Goal: Task Accomplishment & Management: Manage account settings

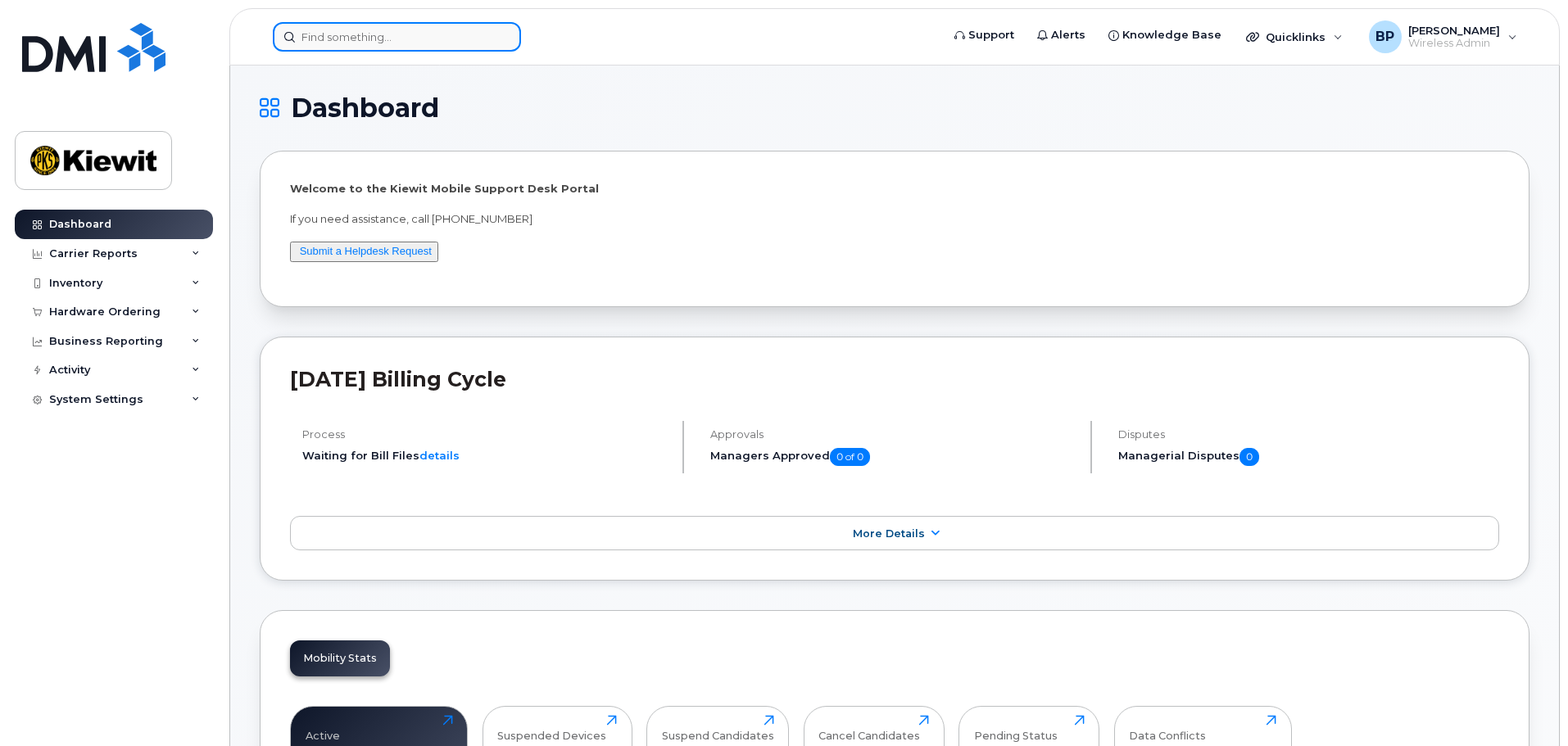
click at [409, 39] on input at bounding box center [397, 37] width 248 height 29
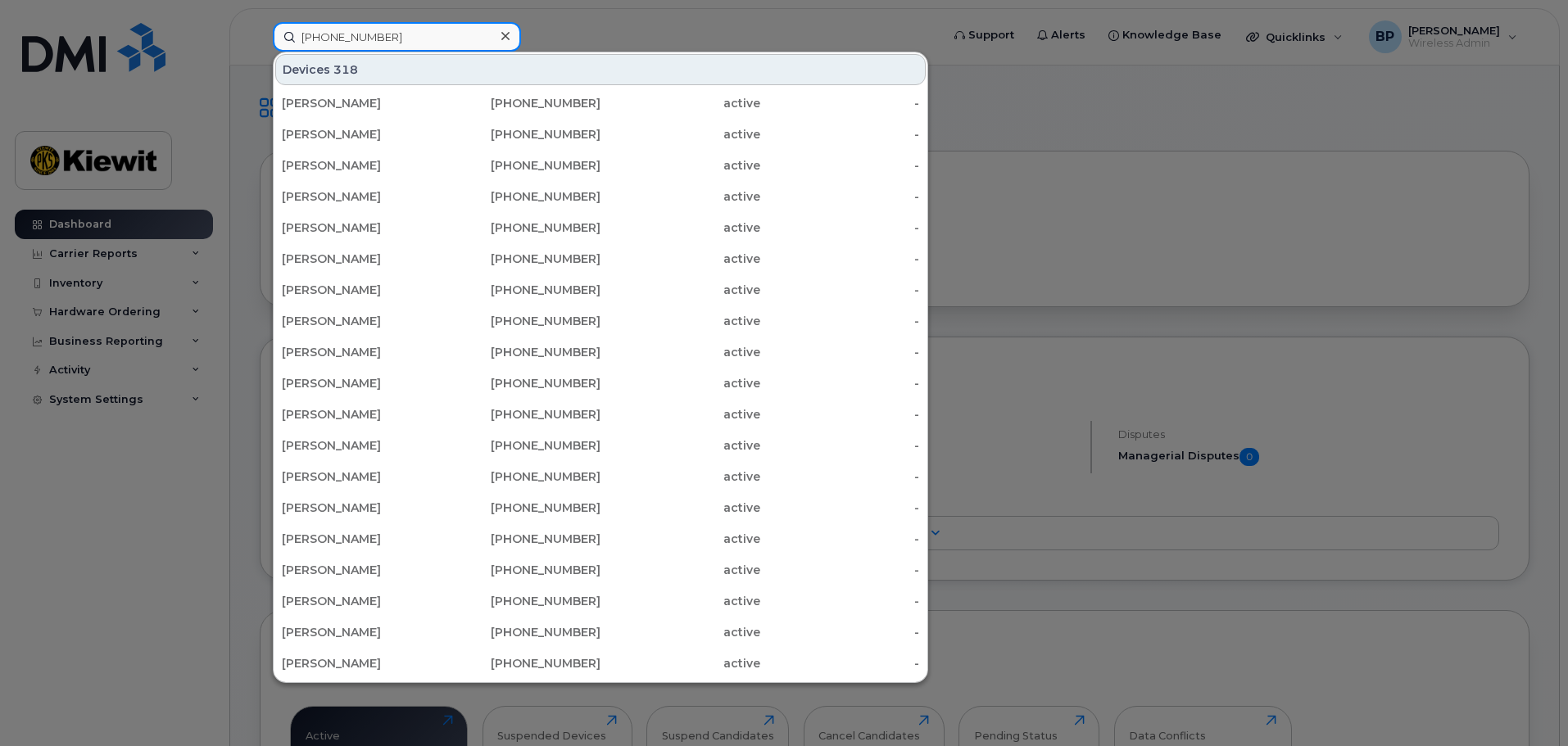
type input "[PHONE_NUMBER]"
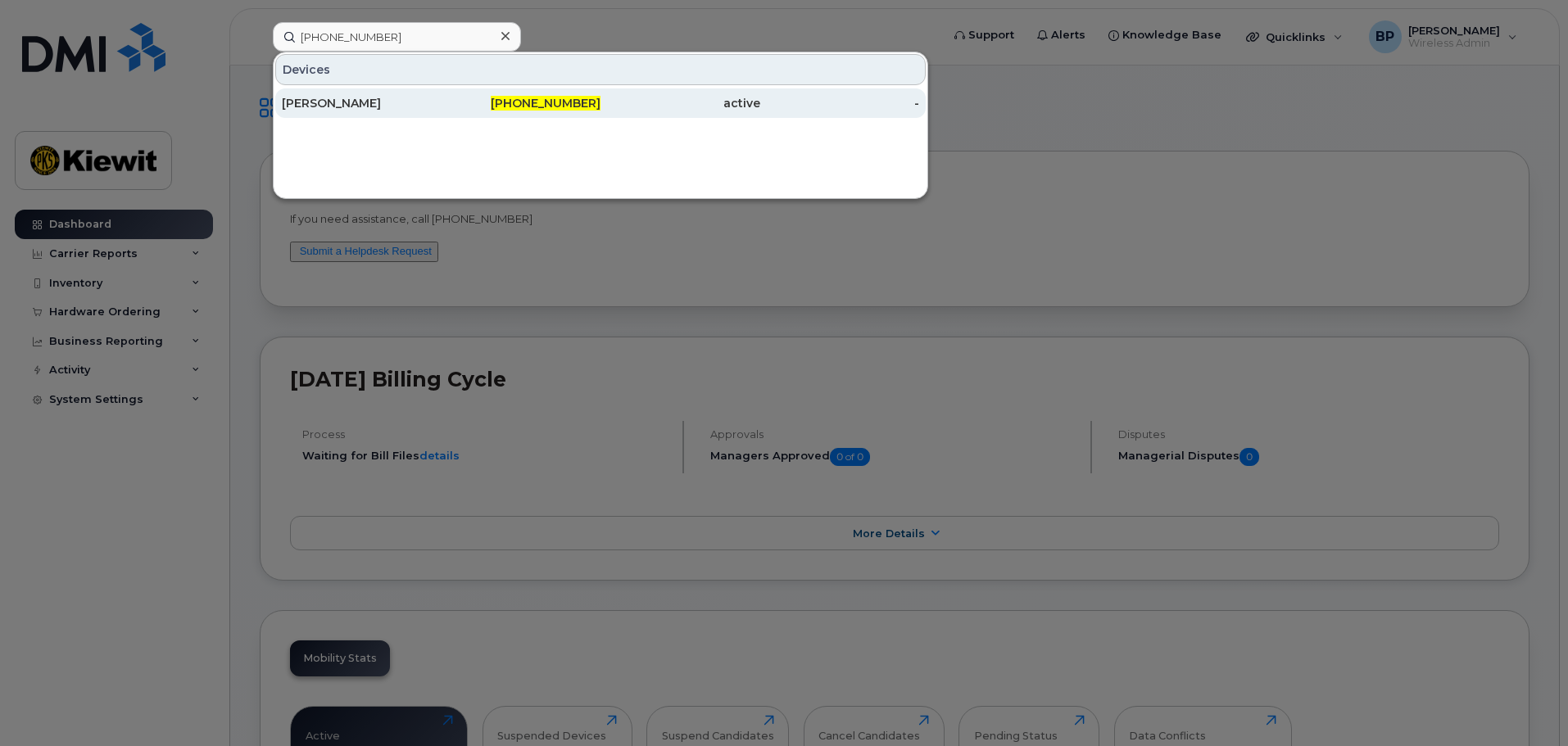
click at [322, 104] on div "[PERSON_NAME]" at bounding box center [361, 103] width 160 height 16
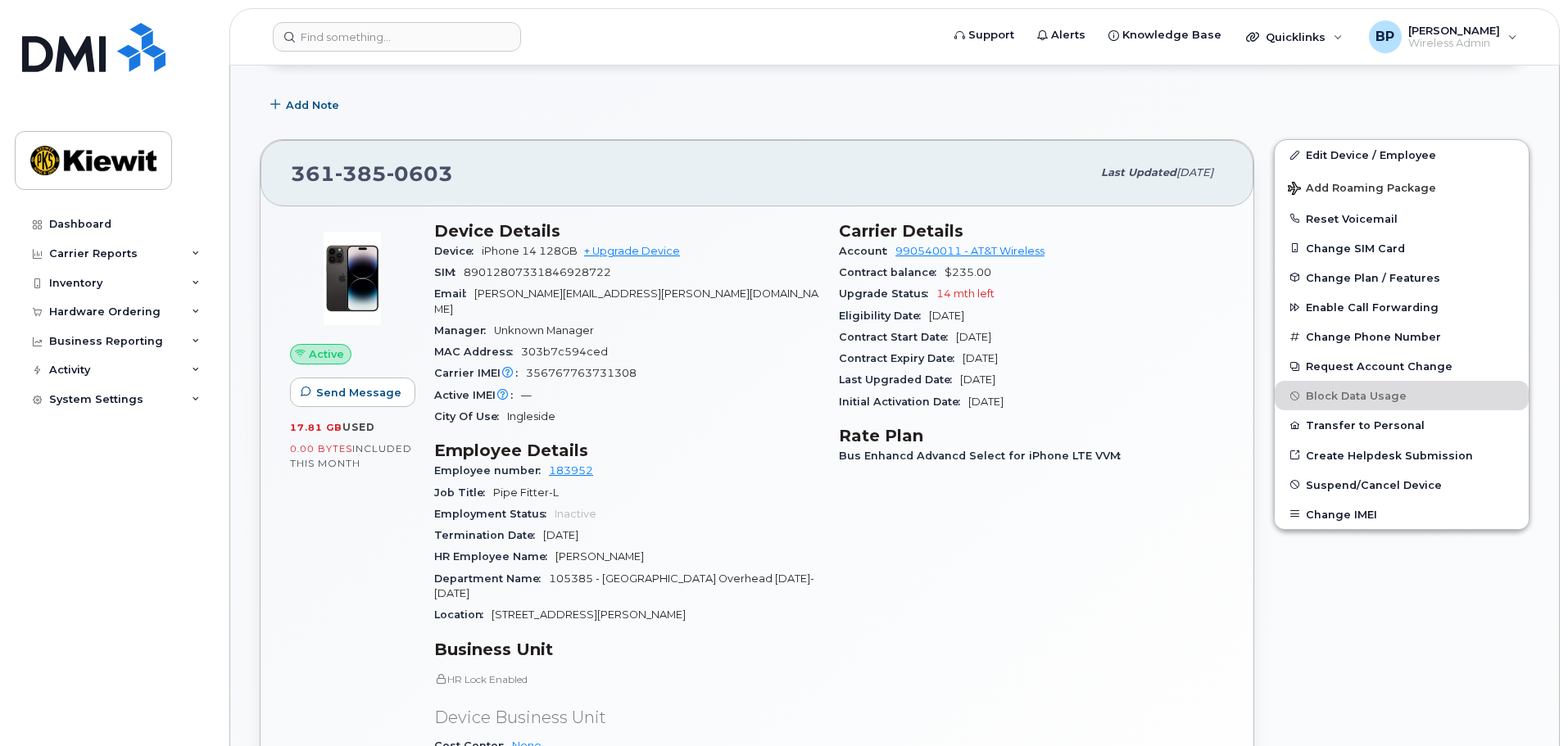
scroll to position [246, 0]
click at [1335, 483] on span "Suspend/Cancel Device" at bounding box center [1374, 483] width 136 height 12
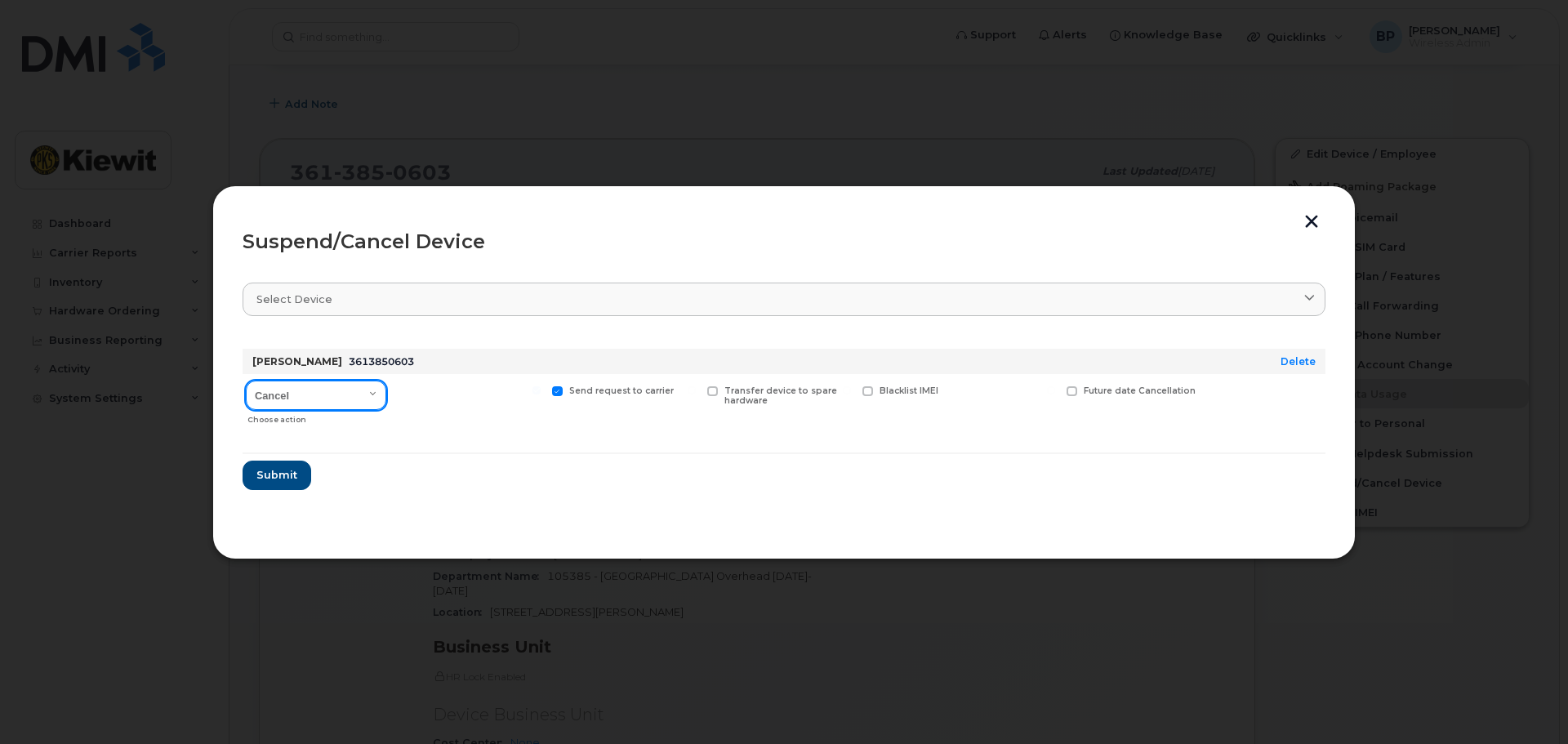
click at [370, 397] on select "Cancel Suspend - Reduced Rate Suspend - Full Rate Suspend - Lost Device/Stolen …" at bounding box center [316, 395] width 141 height 29
select select "[object Object]"
click at [246, 381] on select "Cancel Suspend - Reduced Rate Suspend - Full Rate Suspend - Lost Device/Stolen …" at bounding box center [316, 395] width 141 height 29
click at [402, 390] on span at bounding box center [402, 392] width 10 height 10
click at [386, 390] on input "Available for new activations/redeployments" at bounding box center [381, 391] width 9 height 9
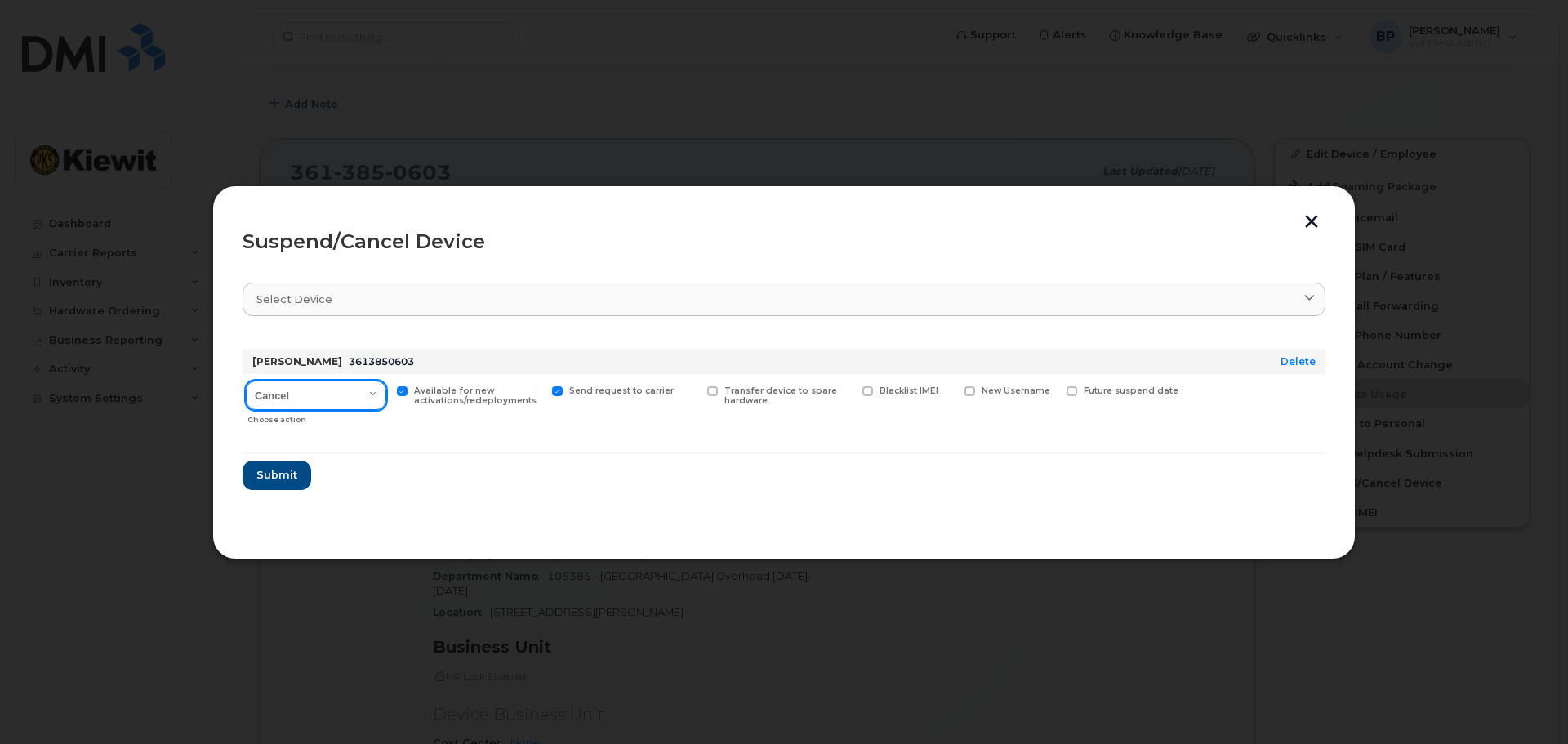
click at [371, 391] on select "Cancel Suspend - Reduced Rate Suspend - Full Rate Suspend - Lost Device/Stolen …" at bounding box center [316, 395] width 141 height 29
click at [246, 381] on select "Cancel Suspend - Reduced Rate Suspend - Full Rate Suspend - Lost Device/Stolen …" at bounding box center [316, 395] width 141 height 29
click at [405, 390] on span at bounding box center [402, 392] width 10 height 10
click at [386, 390] on input "Available for new activations/redeployments" at bounding box center [381, 391] width 9 height 9
checkbox input "false"
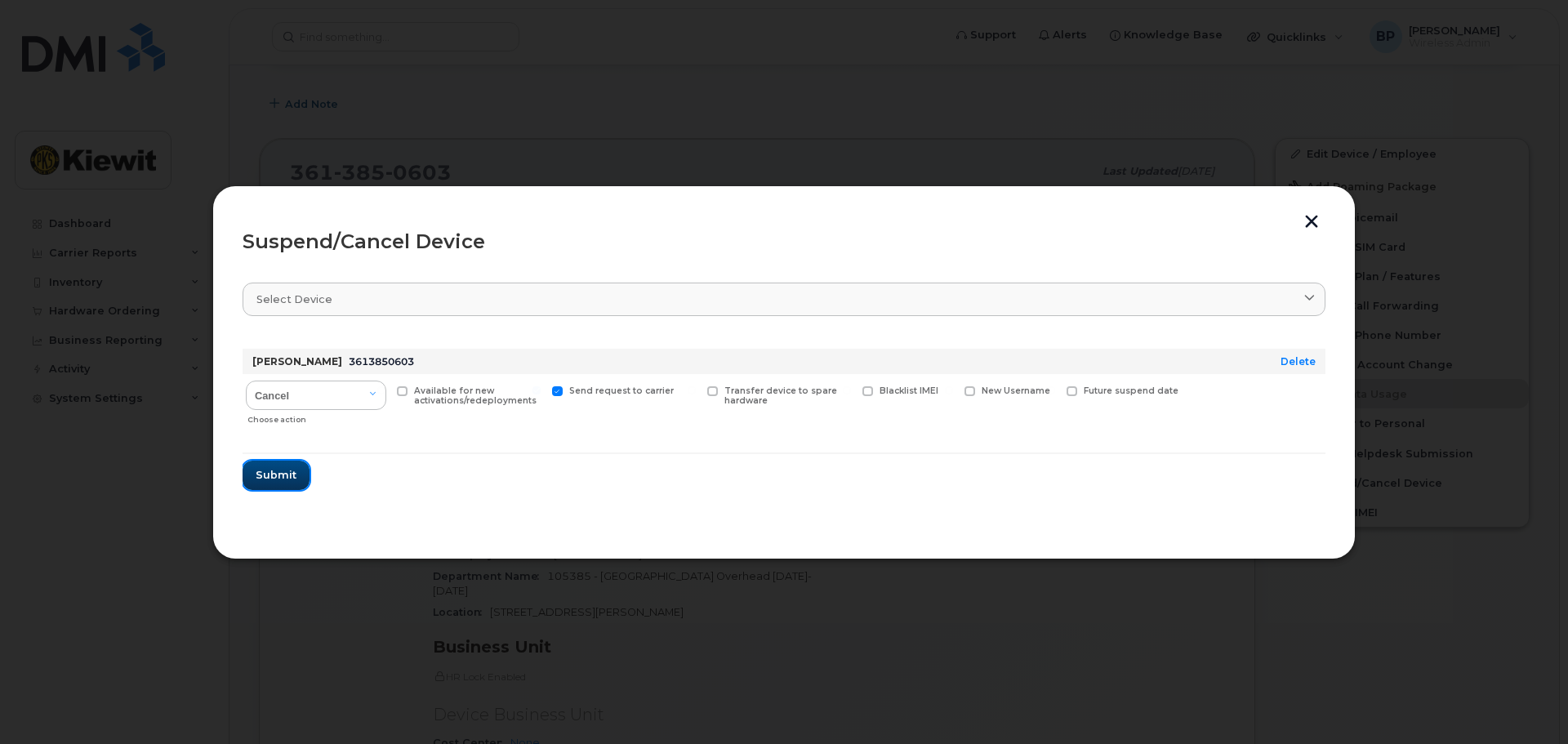
click at [277, 477] on span "Submit" at bounding box center [276, 474] width 41 height 15
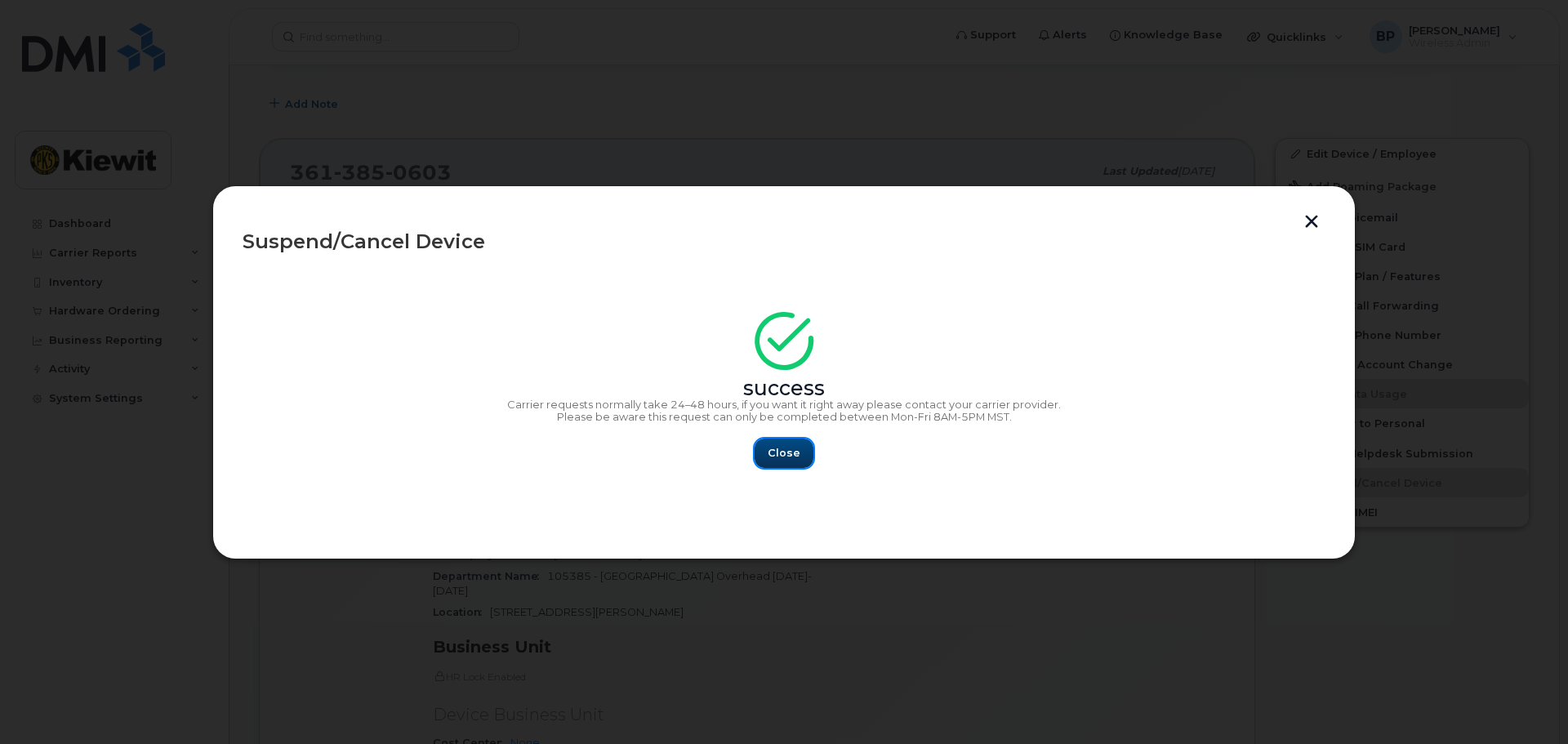
click at [773, 457] on span "Close" at bounding box center [784, 453] width 32 height 15
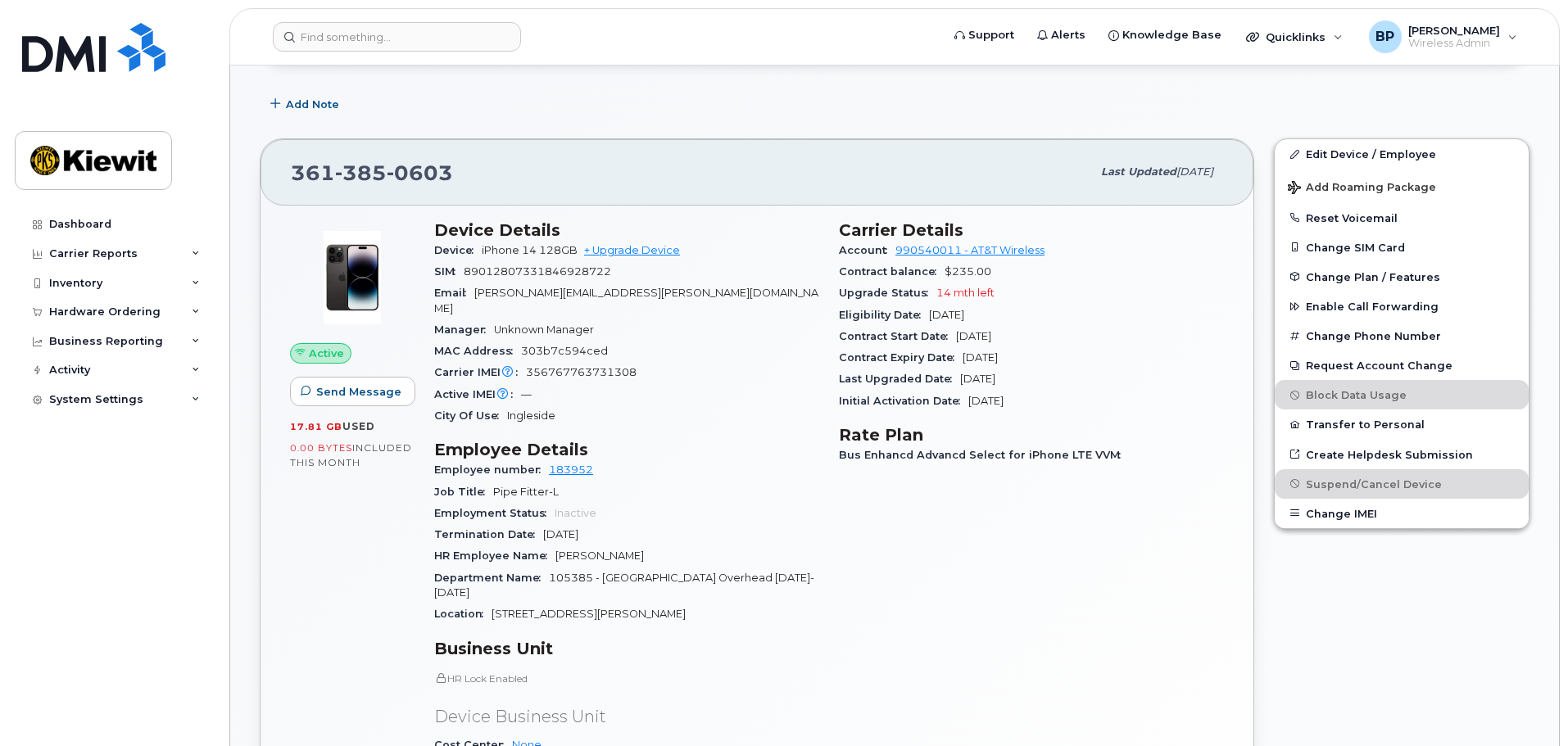
click at [733, 49] on form at bounding box center [602, 37] width 657 height 29
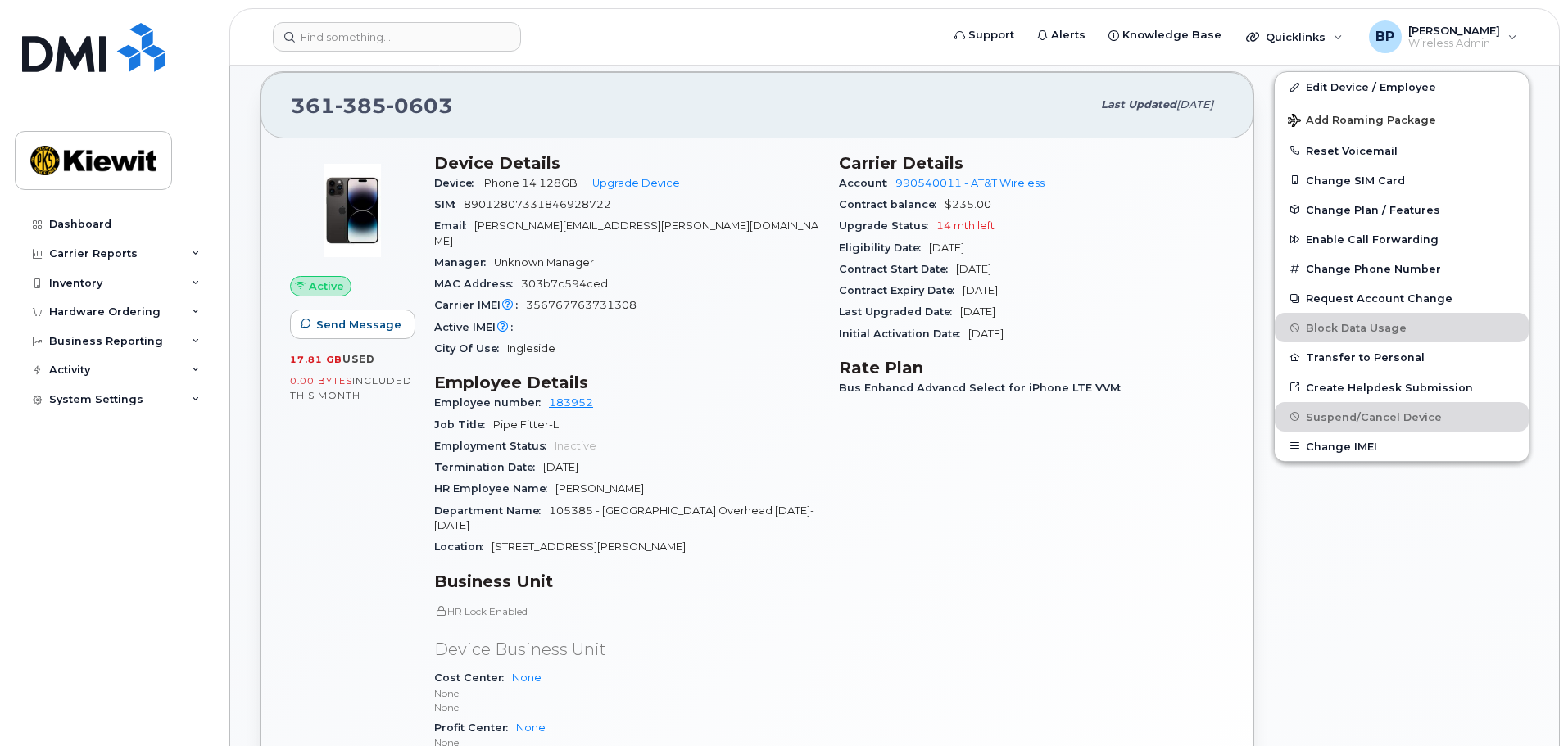
scroll to position [328, 0]
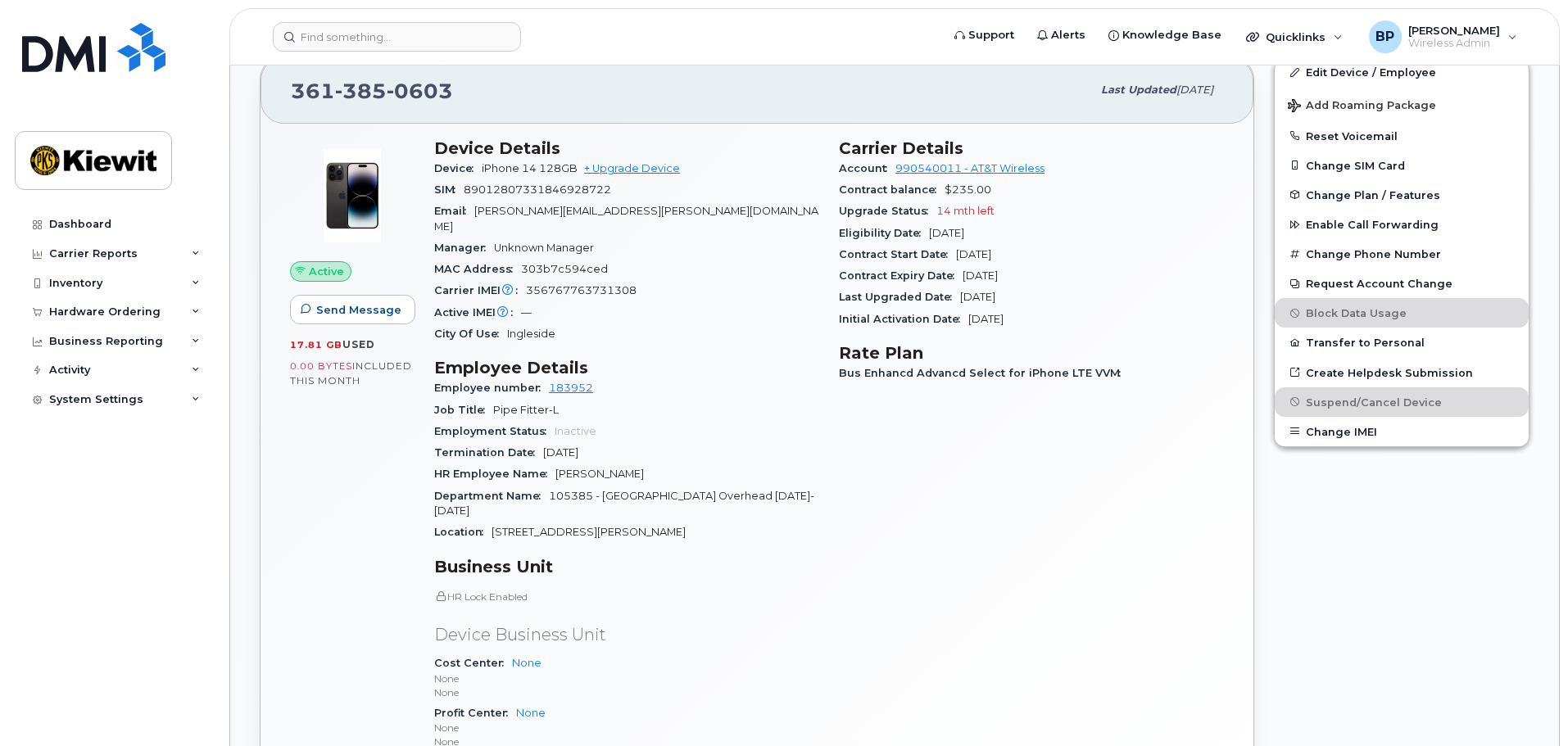
click at [1187, 450] on div "Carrier Details Account 990540011 - AT&T Wireless Contract balance $235.00 Upgr…" at bounding box center [1031, 476] width 405 height 696
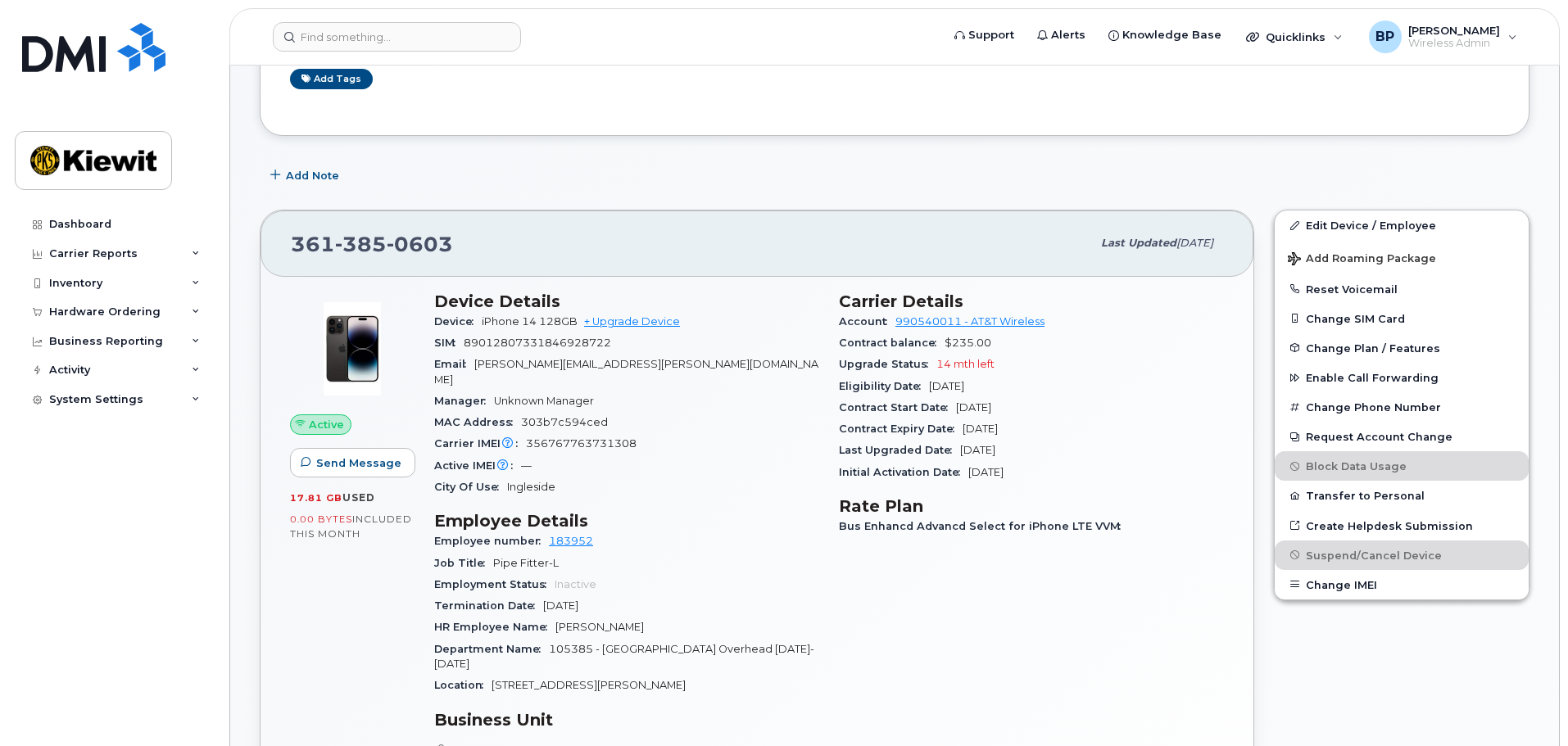
scroll to position [0, 0]
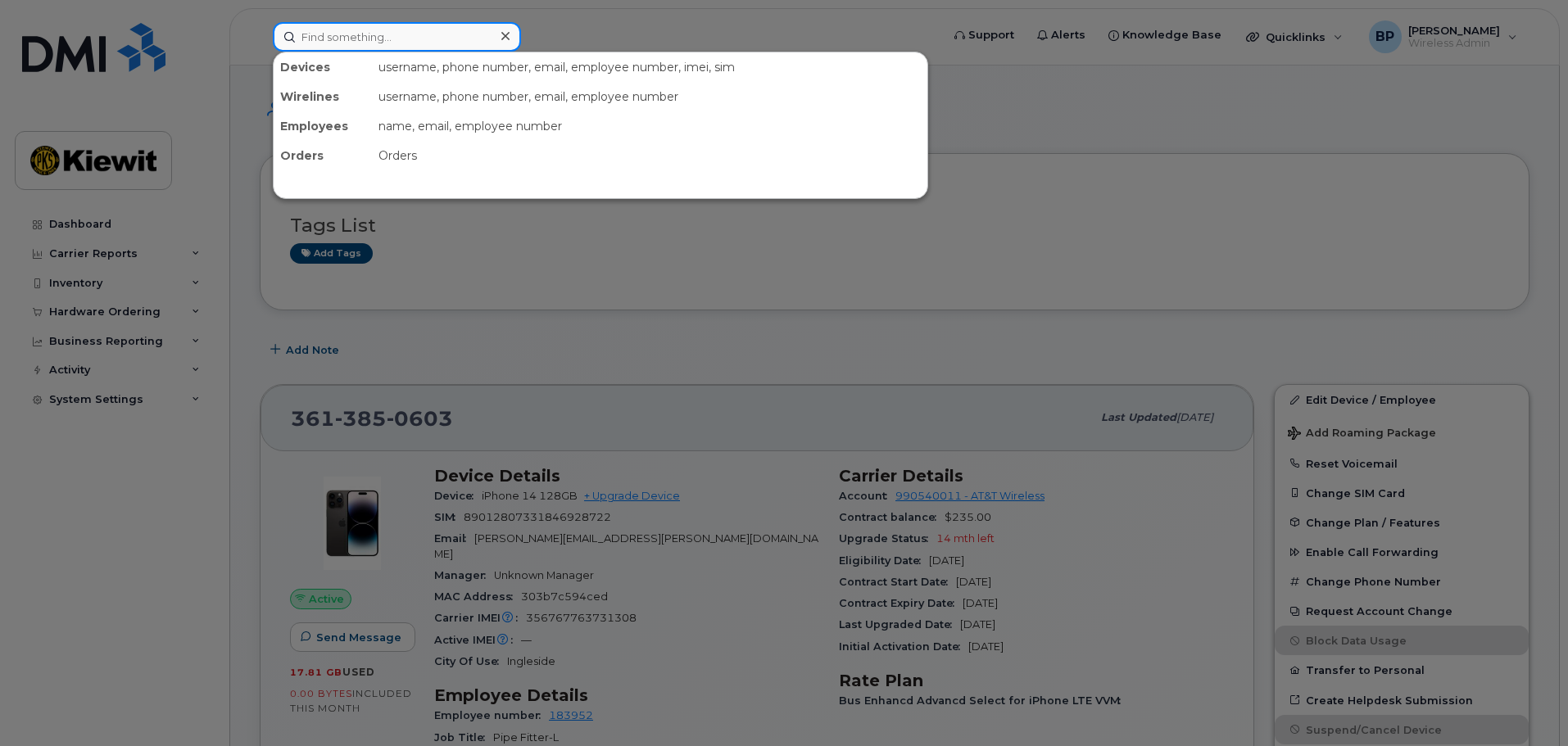
click at [378, 35] on input at bounding box center [397, 37] width 248 height 29
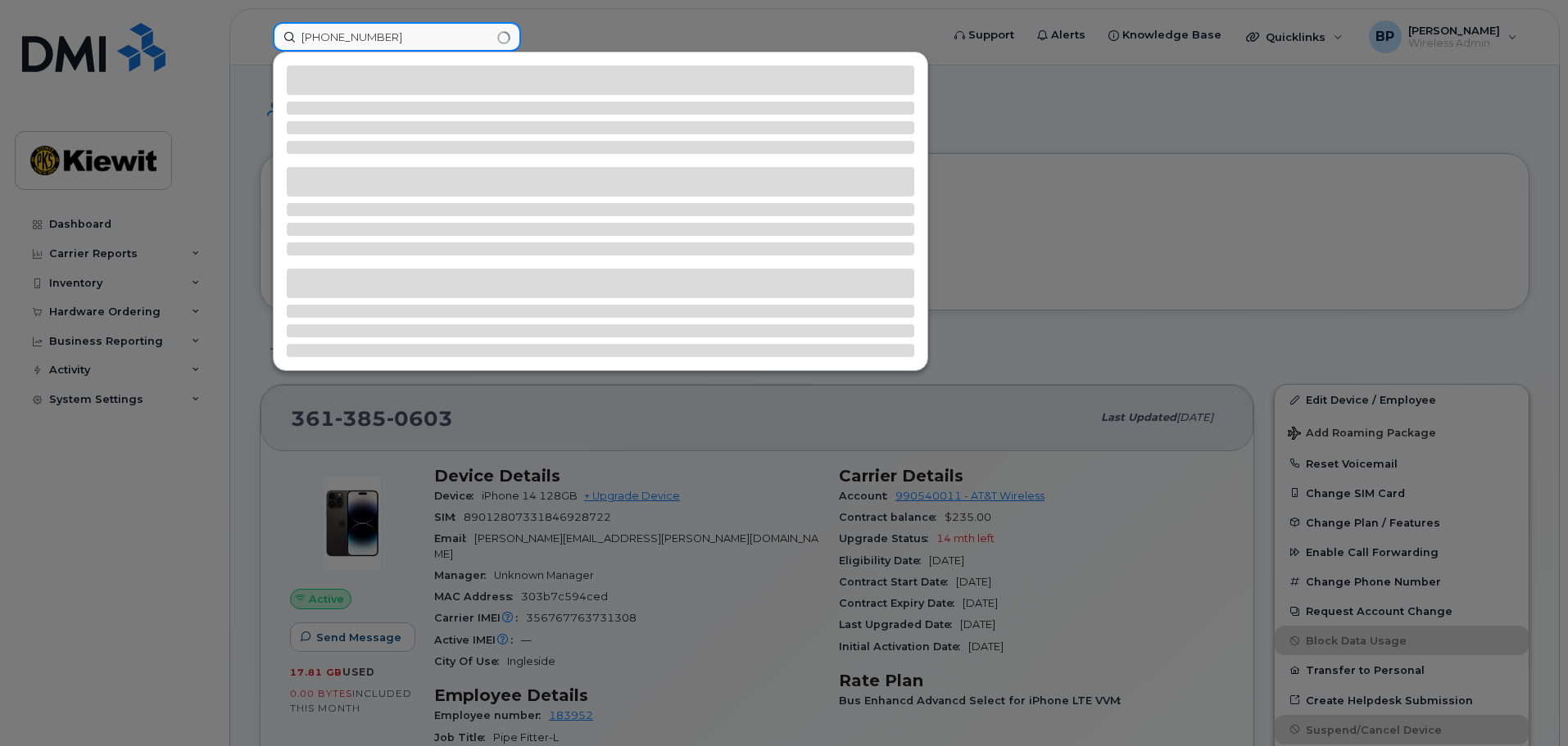
type input "[PHONE_NUMBER]"
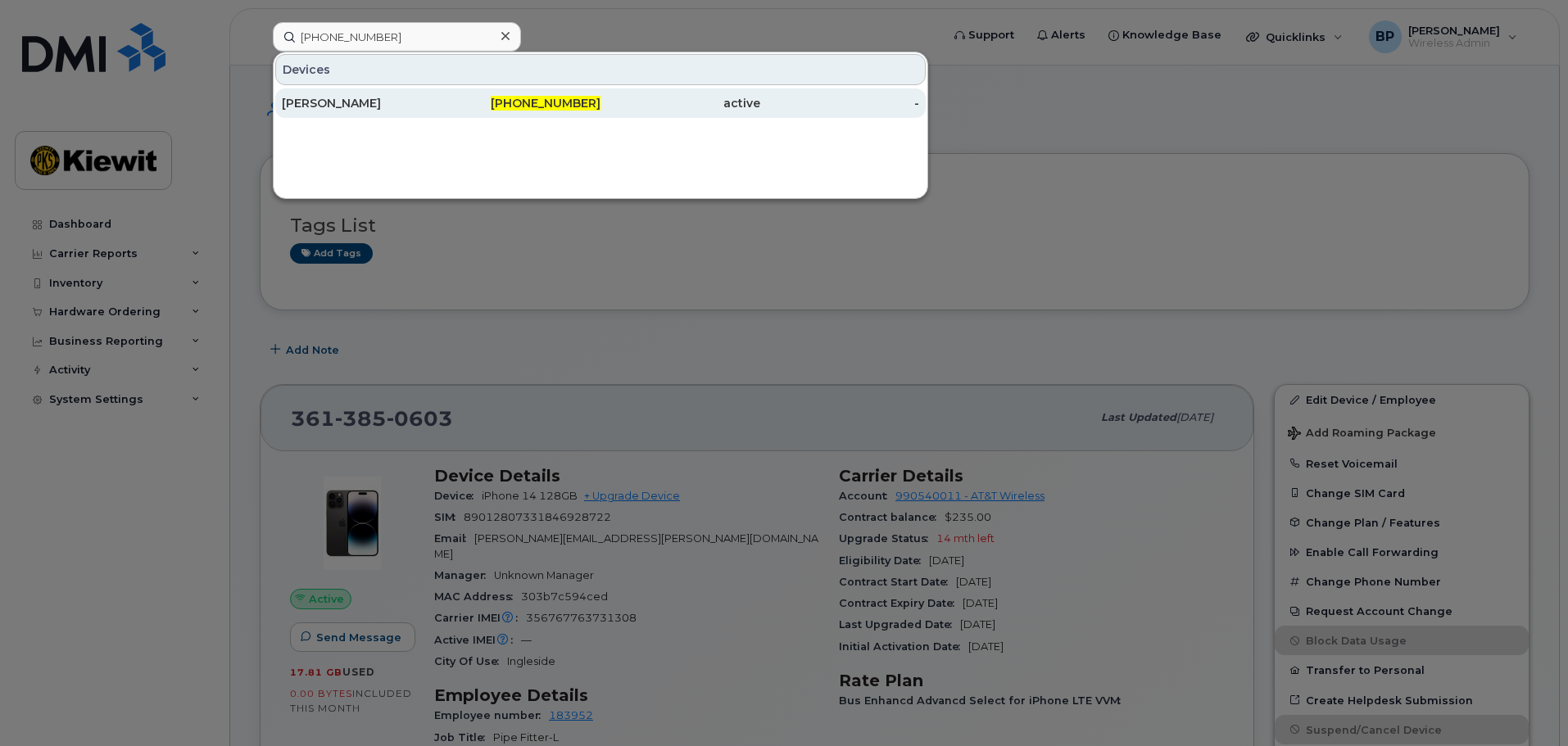
click at [359, 101] on div "[PERSON_NAME]" at bounding box center [361, 103] width 160 height 16
